Goal: Task Accomplishment & Management: Manage account settings

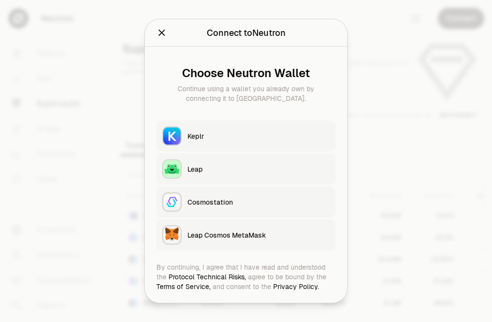
click at [225, 137] on div "Keplr" at bounding box center [258, 136] width 142 height 10
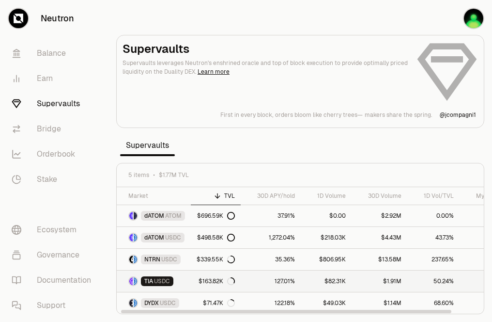
click at [200, 279] on div "$163.82K" at bounding box center [217, 281] width 36 height 8
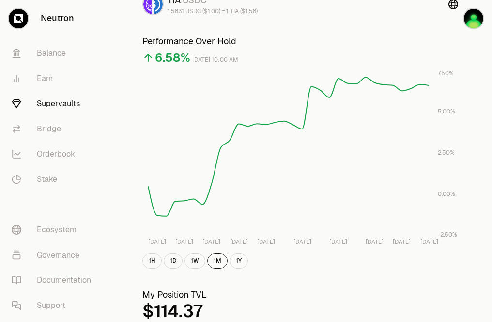
scroll to position [85, 0]
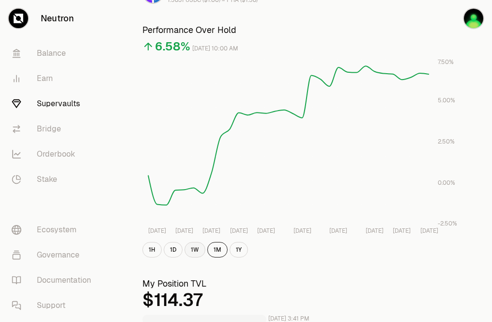
click at [189, 251] on button "1W" at bounding box center [195, 249] width 21 height 15
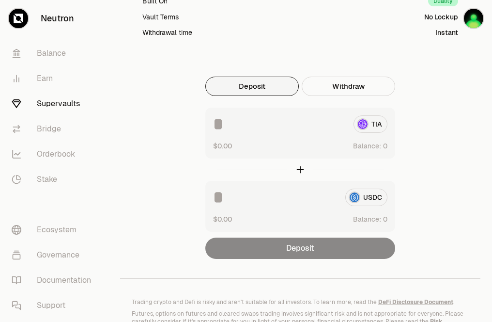
scroll to position [717, 0]
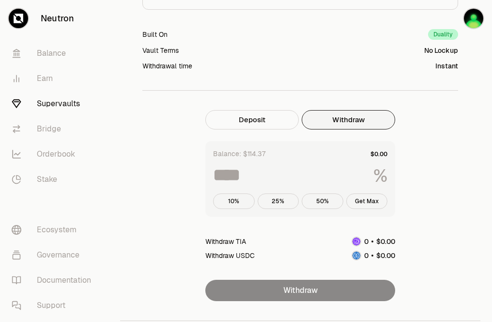
click at [366, 118] on button "Withdraw" at bounding box center [348, 119] width 93 height 19
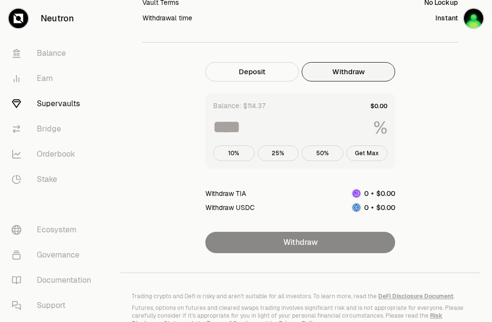
scroll to position [765, 0]
click at [372, 157] on button "Get Max" at bounding box center [367, 152] width 42 height 15
type input "***"
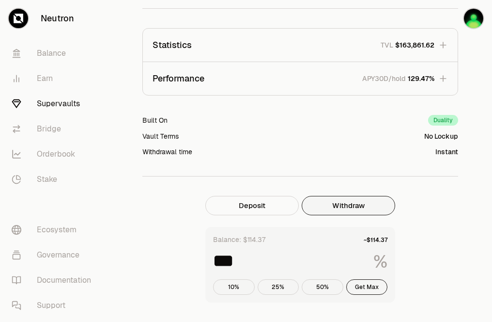
scroll to position [568, 0]
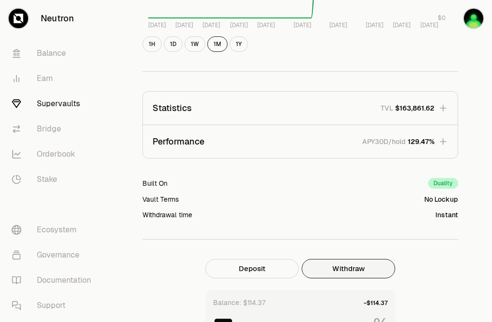
click at [447, 141] on icon "button" at bounding box center [443, 142] width 10 height 10
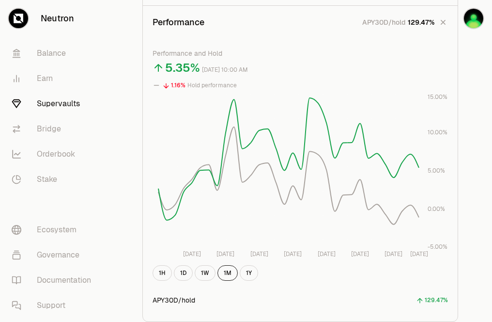
scroll to position [690, 0]
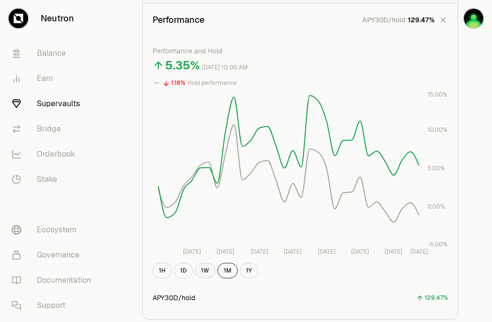
click at [204, 266] on button "1W" at bounding box center [205, 270] width 21 height 15
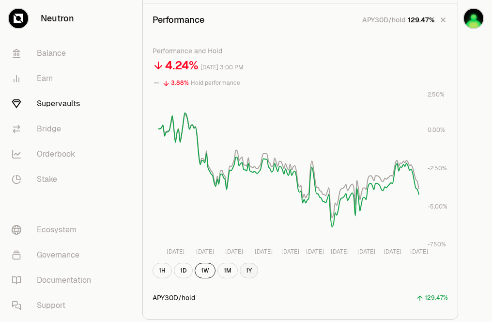
click at [247, 270] on button "1Y" at bounding box center [249, 270] width 18 height 15
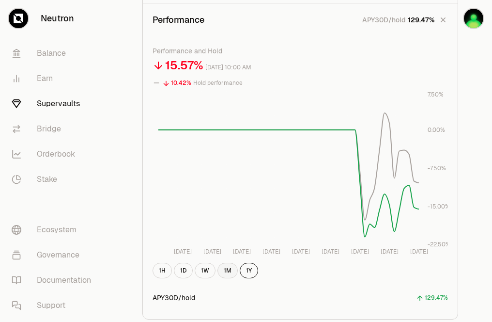
click at [232, 268] on button "1M" at bounding box center [227, 270] width 20 height 15
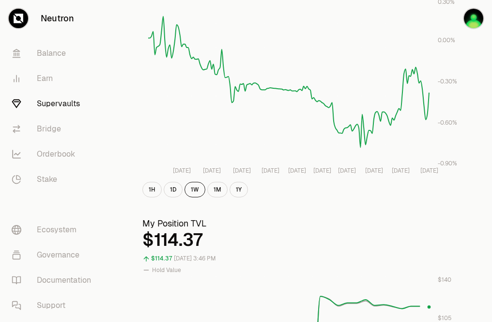
scroll to position [117, 0]
